Goal: Transaction & Acquisition: Purchase product/service

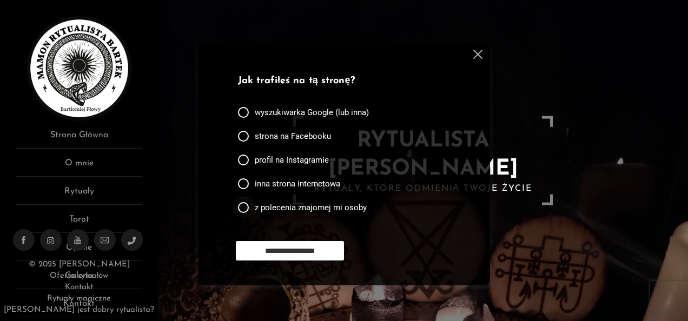
click at [309, 209] on span "z polecenia znajomej mi osoby" at bounding box center [311, 207] width 112 height 11
click at [303, 248] on input "**********" at bounding box center [290, 250] width 108 height 19
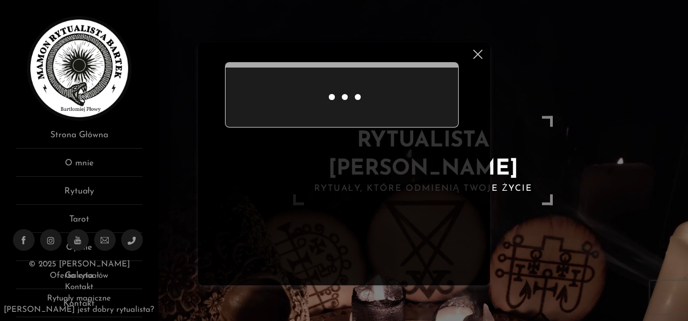
click at [476, 56] on img at bounding box center [477, 54] width 9 height 9
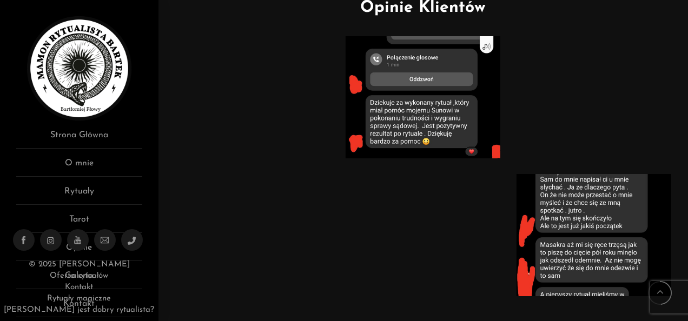
scroll to position [535, 0]
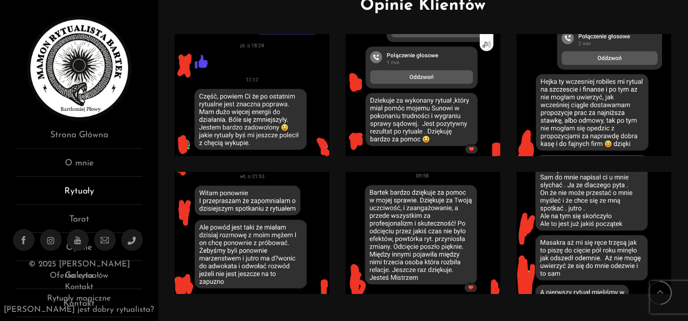
click at [96, 199] on link "Rytuały" at bounding box center [79, 195] width 126 height 20
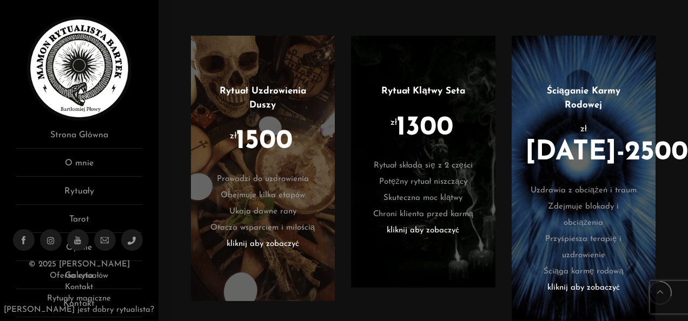
scroll to position [940, 0]
click at [503, 147] on div "Rytuał Uzdrowienia Duszy zł 1500 Prowadzi do uzdrowienia Obejmuje kilka etapów …" at bounding box center [423, 197] width 486 height 347
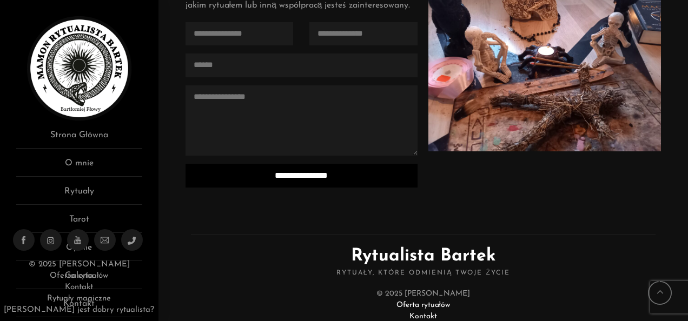
scroll to position [3086, 0]
